Goal: Task Accomplishment & Management: Manage account settings

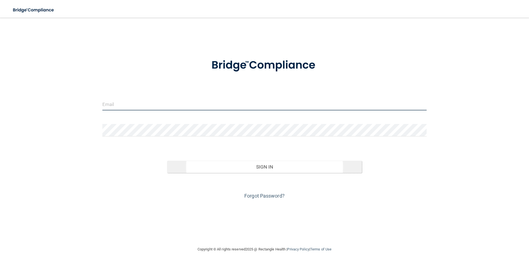
type input "[EMAIL_ADDRESS][DOMAIN_NAME]"
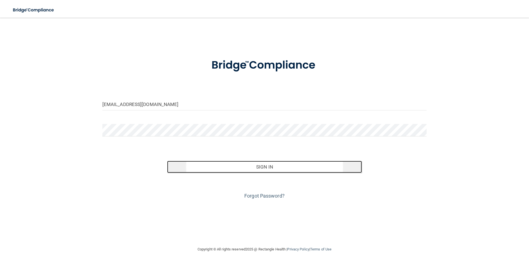
click at [249, 168] on button "Sign In" at bounding box center [264, 167] width 195 height 12
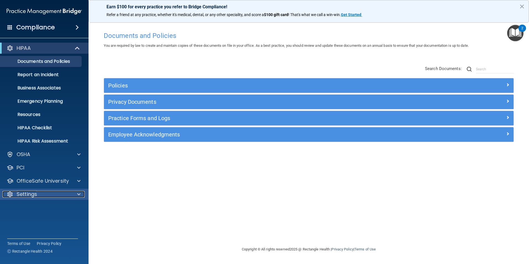
click at [59, 191] on div "Settings" at bounding box center [36, 194] width 69 height 7
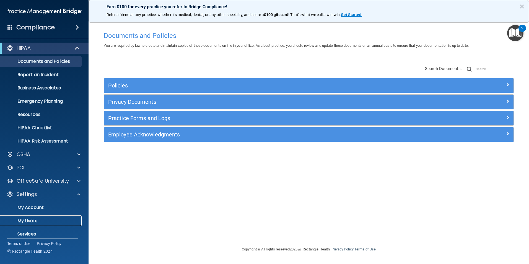
click at [45, 222] on p "My Users" at bounding box center [41, 221] width 75 height 6
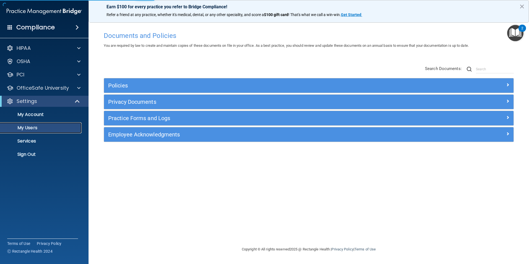
select select "20"
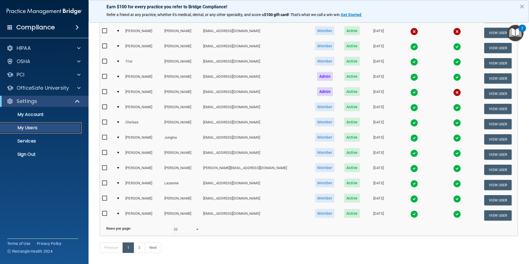
scroll to position [194, 0]
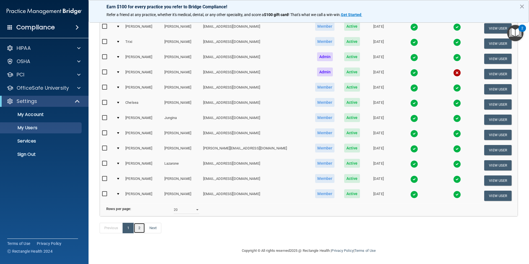
click at [138, 229] on link "2" at bounding box center [139, 228] width 11 height 11
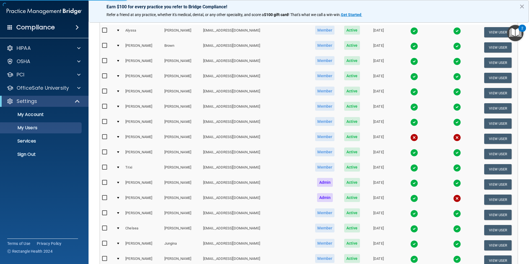
scroll to position [28, 0]
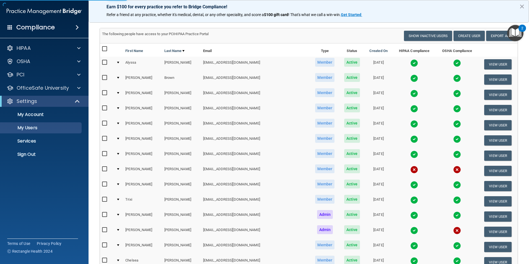
select select "20"
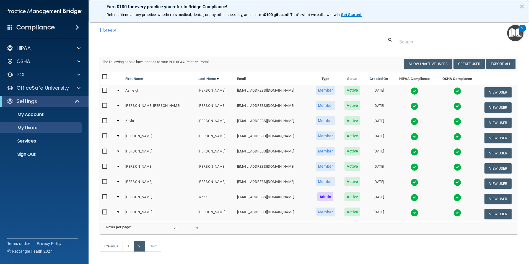
scroll to position [27, 0]
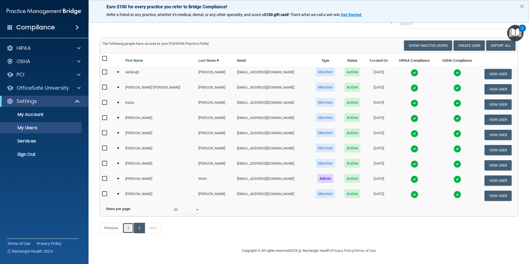
click at [129, 231] on link "1" at bounding box center [127, 228] width 11 height 11
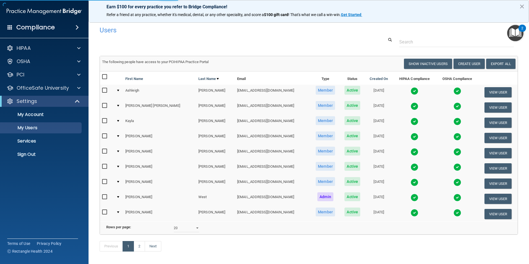
select select "20"
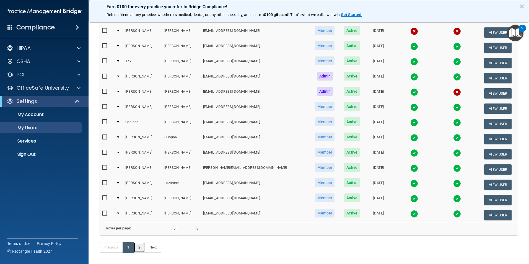
scroll to position [194, 0]
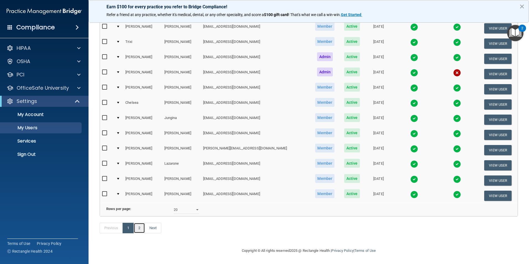
click at [139, 226] on link "2" at bounding box center [139, 228] width 11 height 11
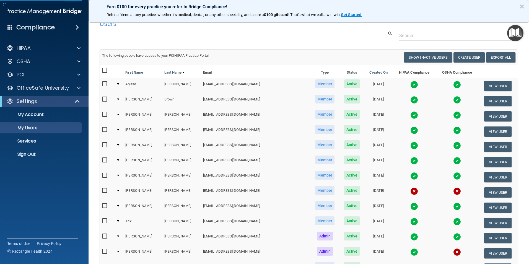
scroll to position [0, 0]
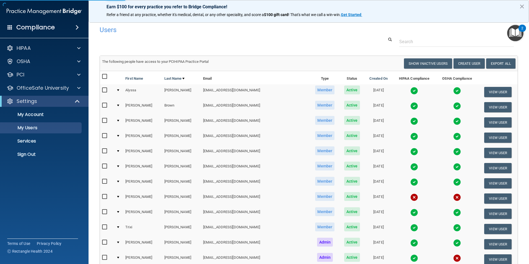
select select "20"
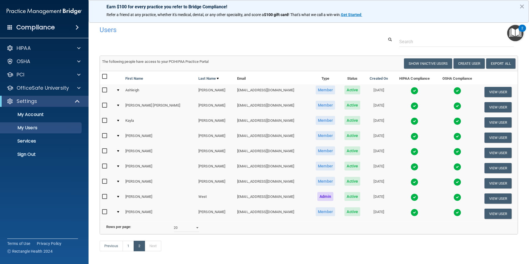
scroll to position [27, 0]
